Goal: Task Accomplishment & Management: Manage account settings

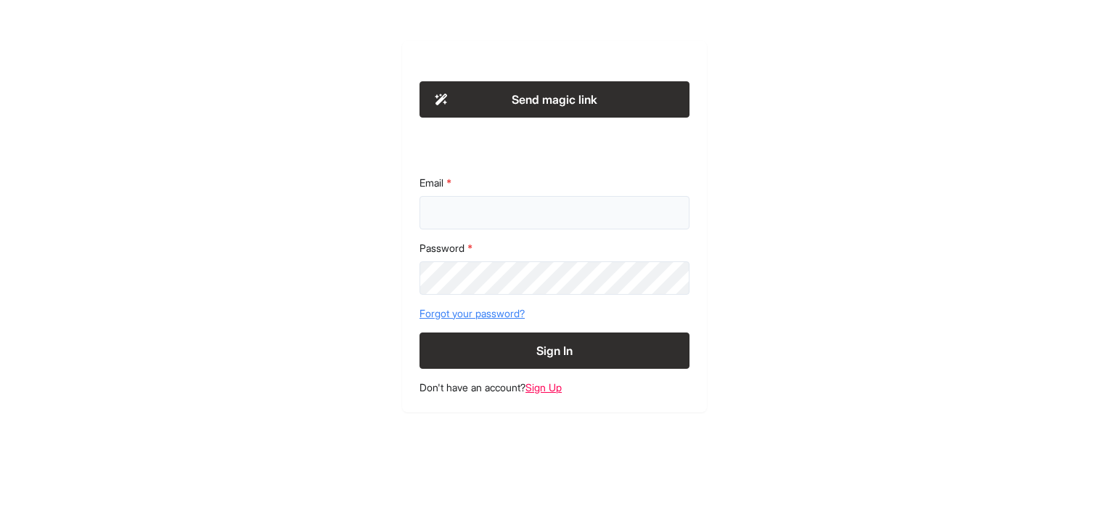
type input "**********"
click at [537, 348] on button "Sign In" at bounding box center [554, 350] width 270 height 36
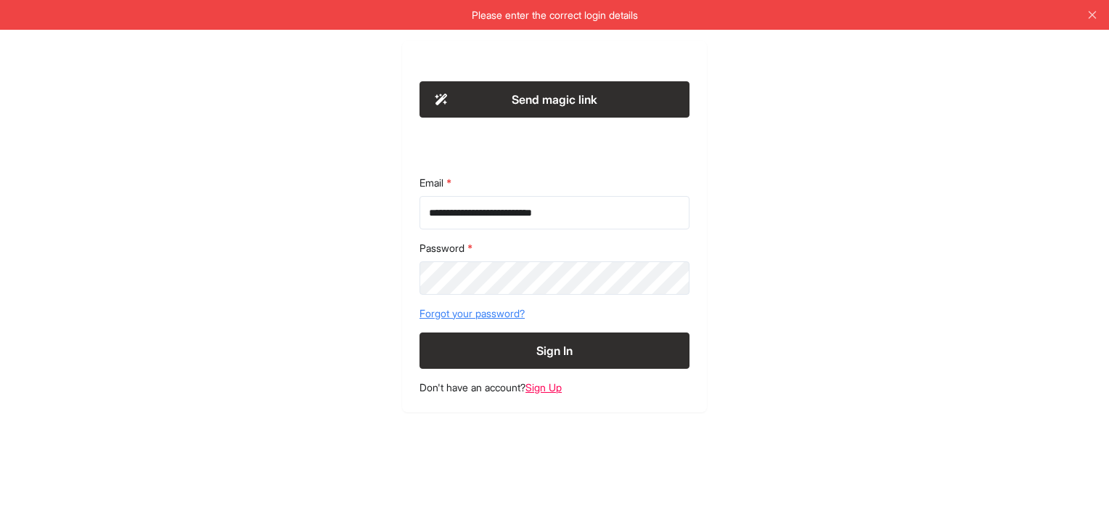
click at [555, 99] on button "Send magic link" at bounding box center [554, 99] width 270 height 36
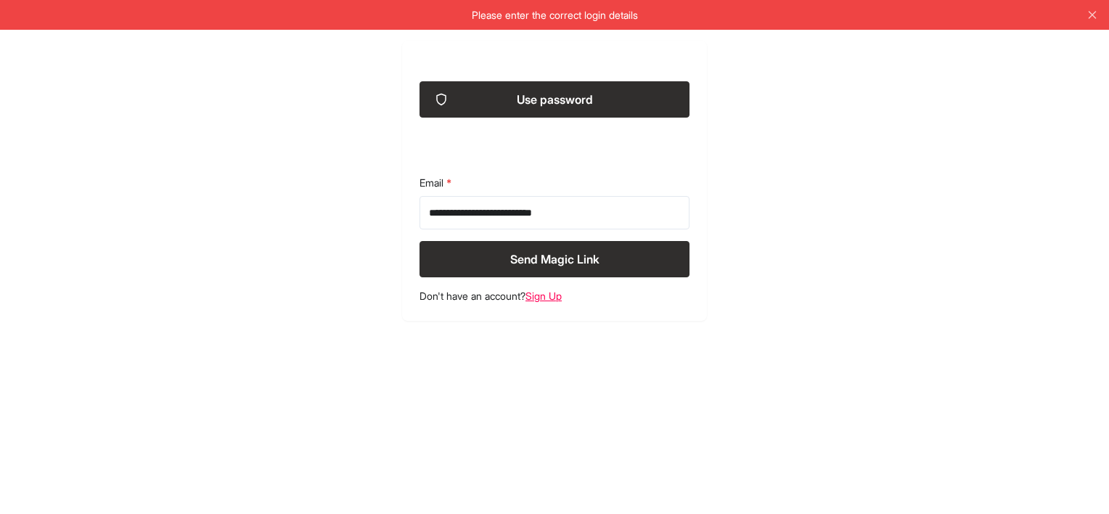
click at [558, 264] on button "Send Magic Link" at bounding box center [554, 259] width 270 height 36
